Goal: Find contact information: Find contact information

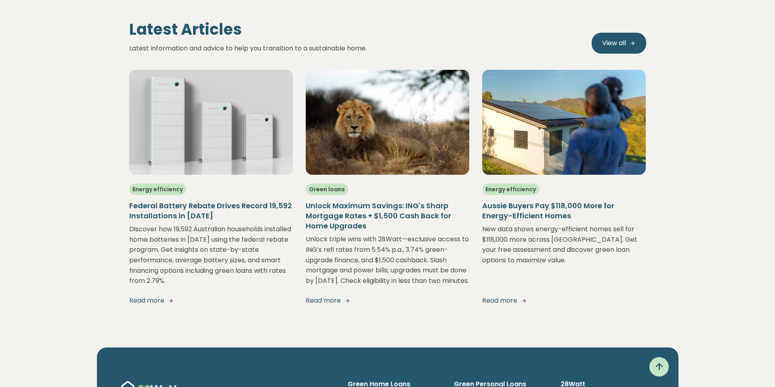
scroll to position [1575, 0]
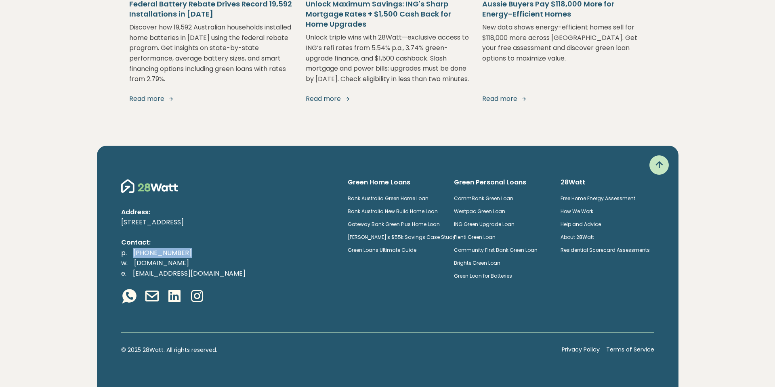
drag, startPoint x: 196, startPoint y: 253, endPoint x: 200, endPoint y: 158, distance: 95.0
click at [131, 252] on p "p. [PHONE_NUMBER] w. [DOMAIN_NAME] e. [EMAIL_ADDRESS][DOMAIN_NAME]" at bounding box center [228, 263] width 214 height 31
copy link "[PHONE_NUMBER]"
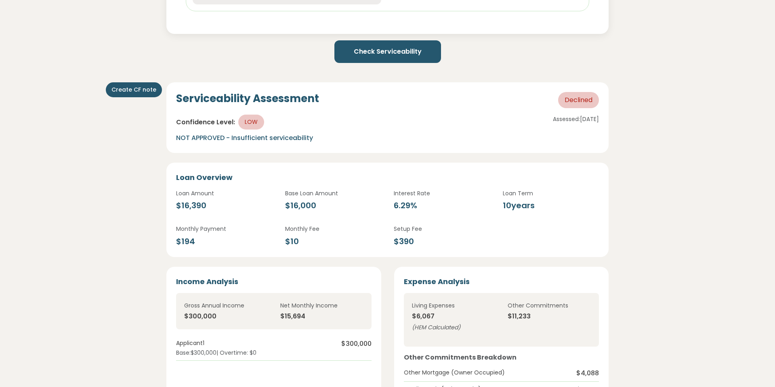
scroll to position [968, 0]
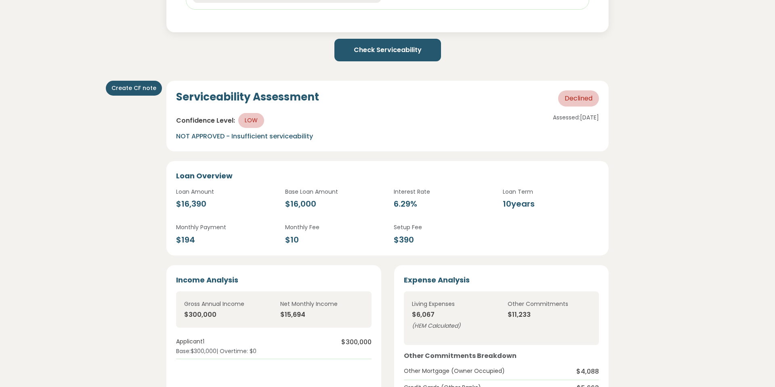
click at [391, 52] on button "Check Serviceability" at bounding box center [387, 50] width 107 height 23
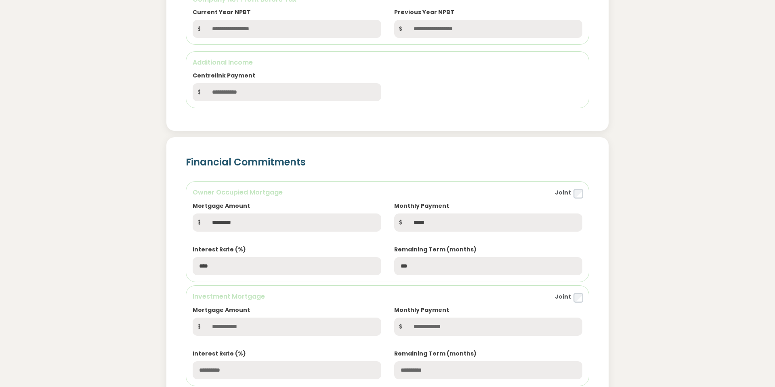
scroll to position [643, 0]
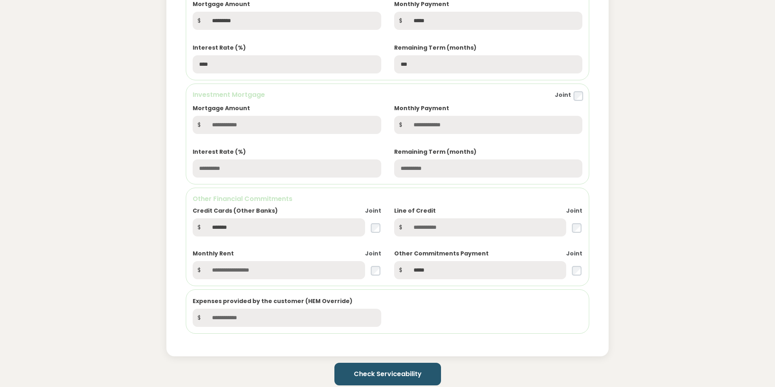
click at [369, 376] on button "Check Serviceability" at bounding box center [387, 374] width 107 height 23
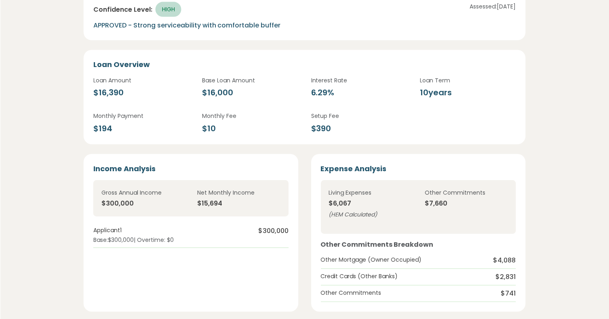
scroll to position [1079, 0]
